Goal: Task Accomplishment & Management: Manage account settings

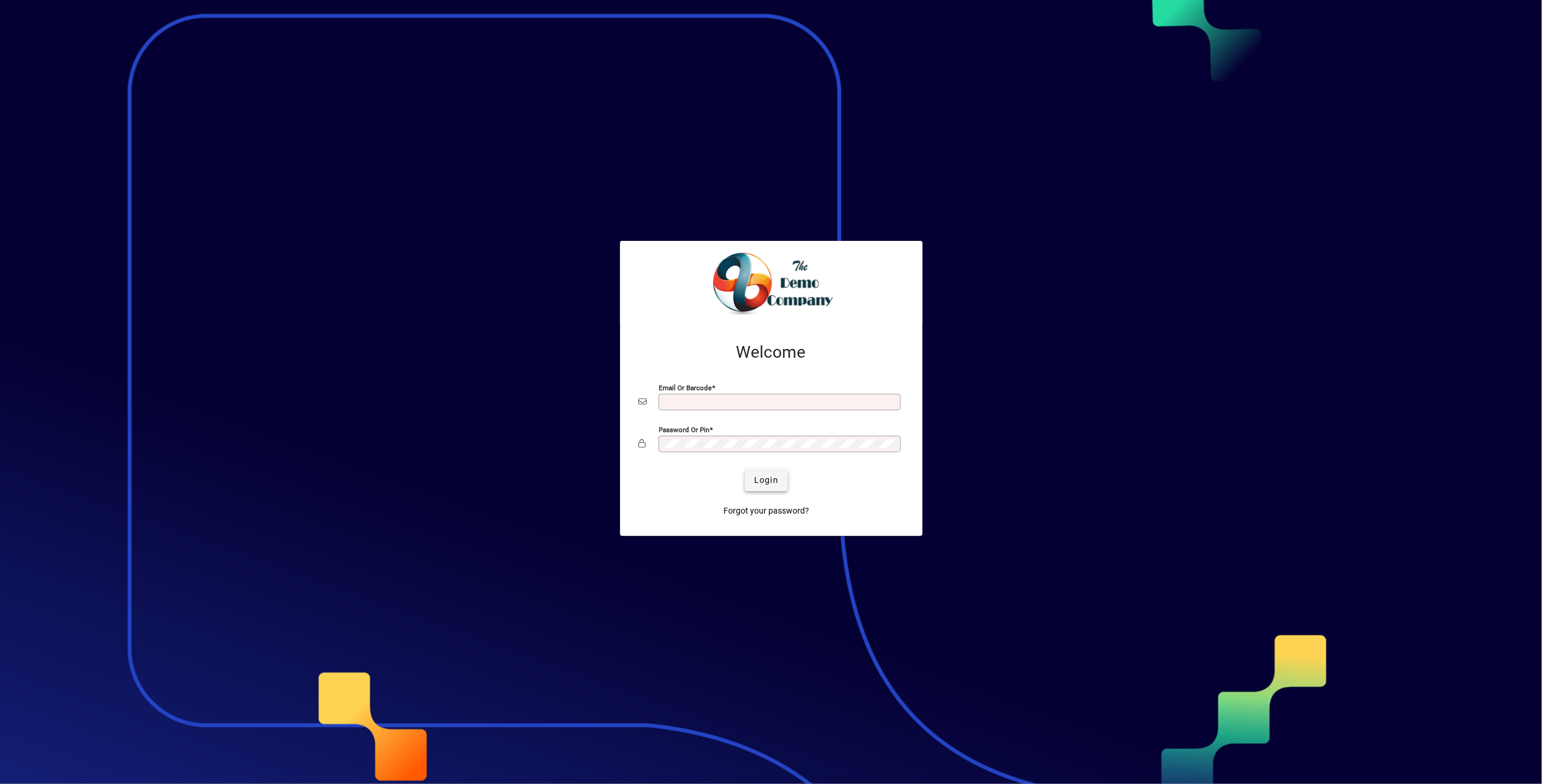
type input "**********"
click at [767, 476] on span "Login" at bounding box center [766, 480] width 24 height 12
